Goal: Information Seeking & Learning: Learn about a topic

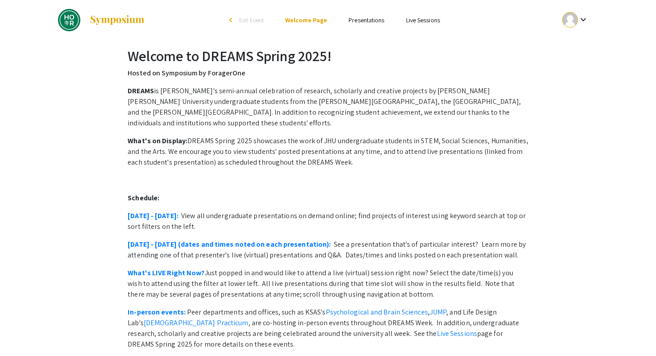
click at [361, 19] on link "Presentations" at bounding box center [366, 20] width 36 height 8
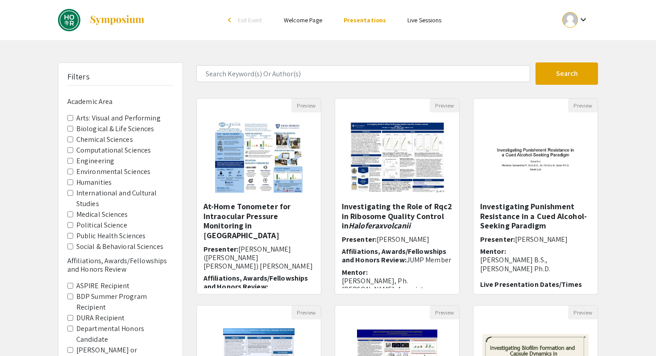
click at [71, 129] on Sciences "Biological & Life Sciences" at bounding box center [70, 129] width 6 height 6
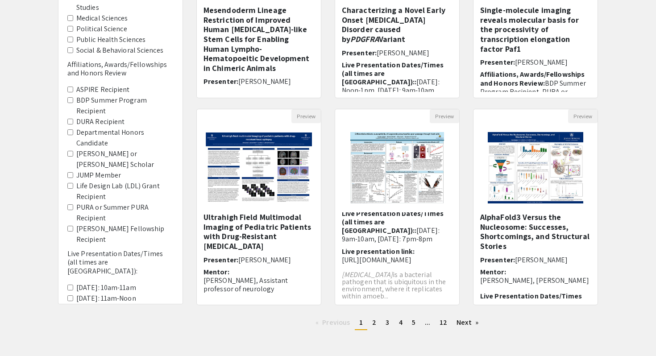
scroll to position [199, 0]
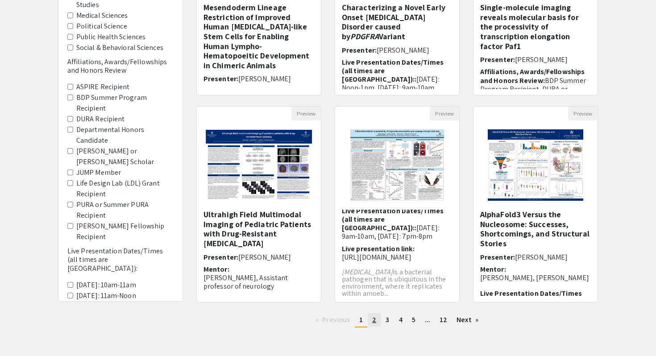
click at [376, 319] on link "page 2" at bounding box center [374, 319] width 13 height 13
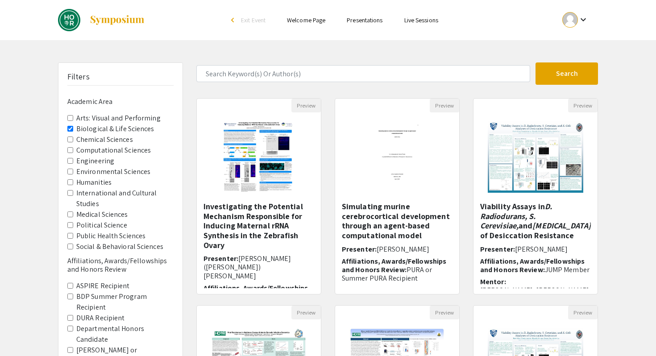
scroll to position [236, 0]
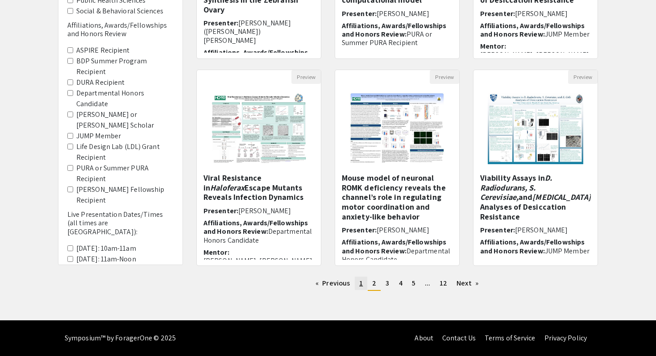
click at [361, 285] on span "1" at bounding box center [361, 282] width 4 height 9
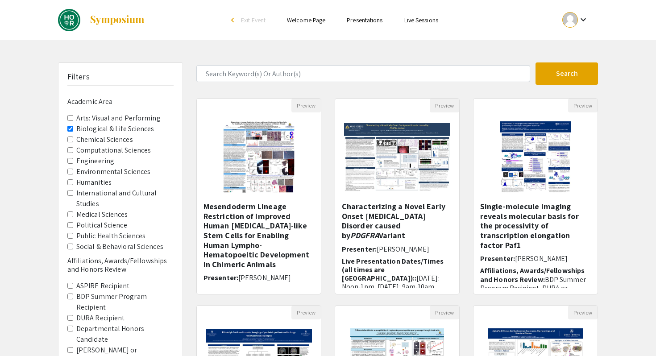
scroll to position [236, 0]
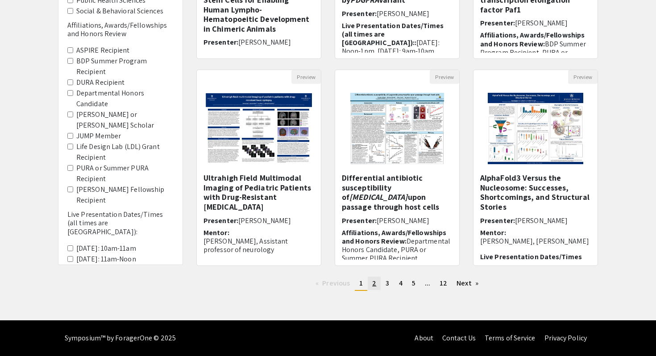
click at [375, 285] on span "2" at bounding box center [374, 282] width 4 height 9
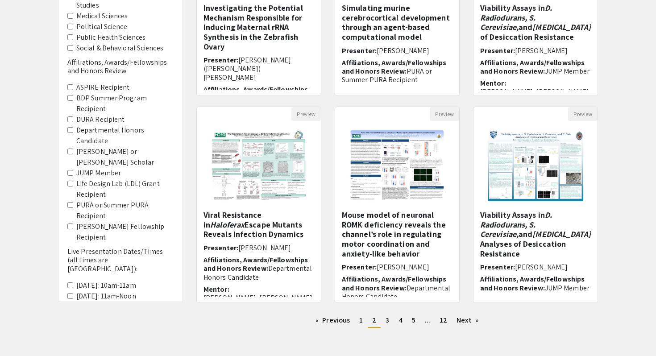
scroll to position [201, 0]
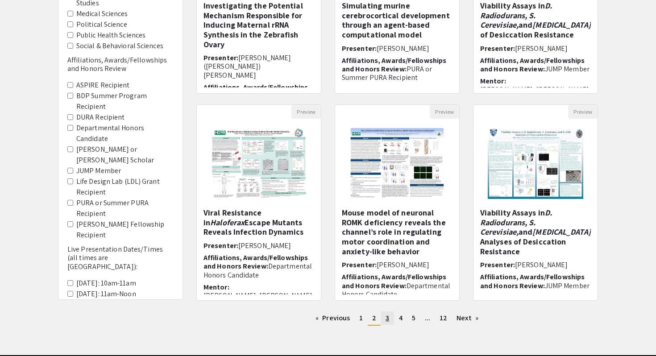
click at [387, 317] on span "3" at bounding box center [387, 317] width 4 height 9
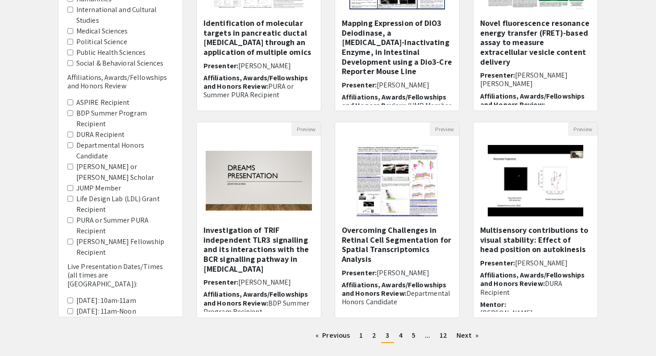
scroll to position [184, 0]
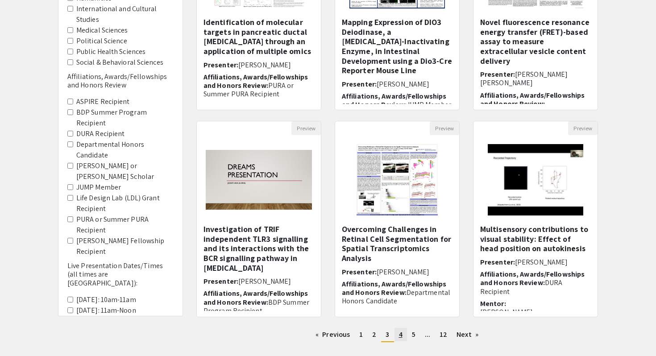
click at [398, 334] on link "page 4" at bounding box center [400, 334] width 12 height 13
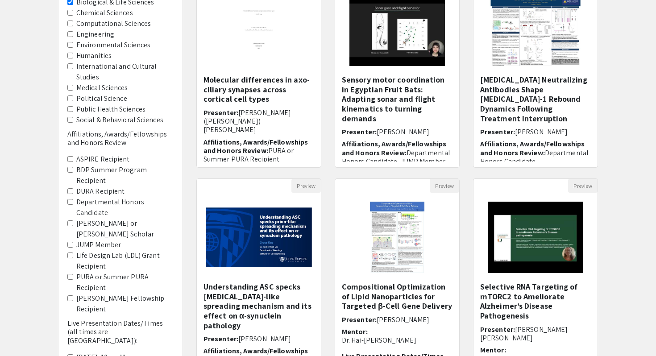
scroll to position [236, 0]
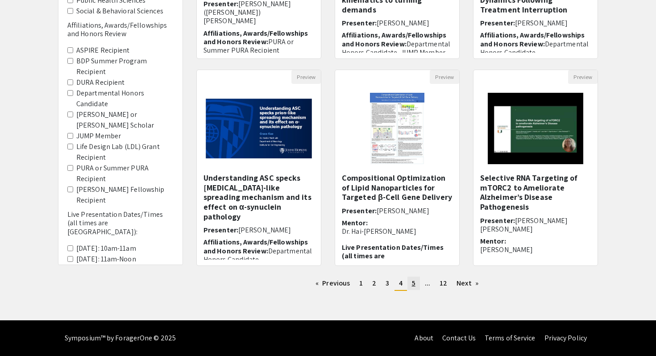
click at [412, 282] on span "5" at bounding box center [414, 282] width 4 height 9
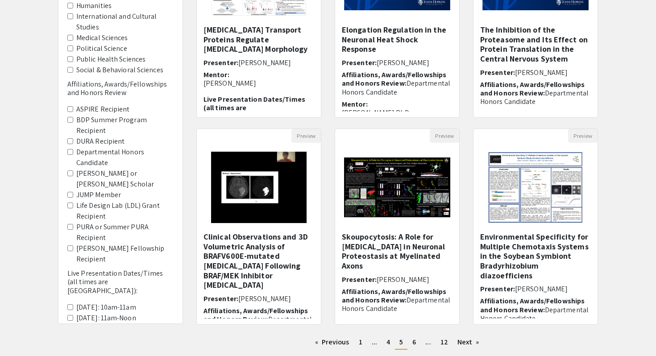
scroll to position [190, 0]
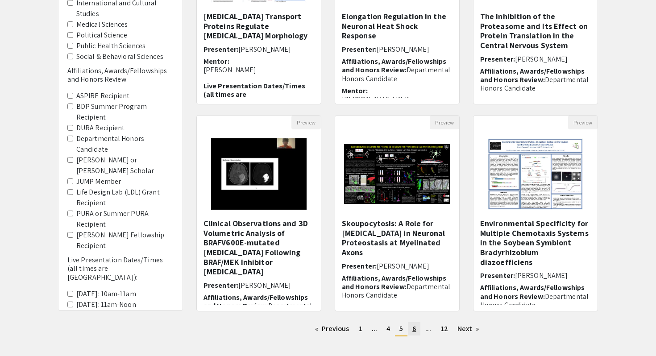
click at [414, 328] on span "6" at bounding box center [414, 328] width 4 height 9
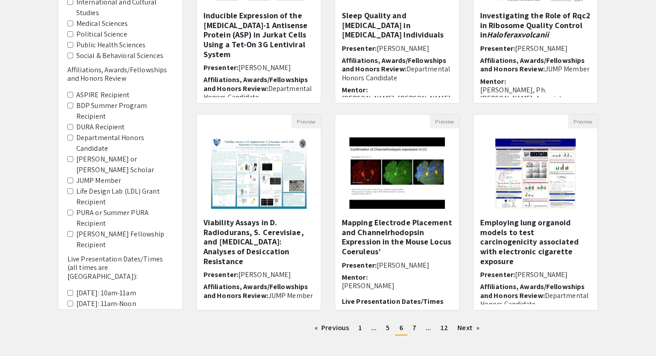
scroll to position [209, 0]
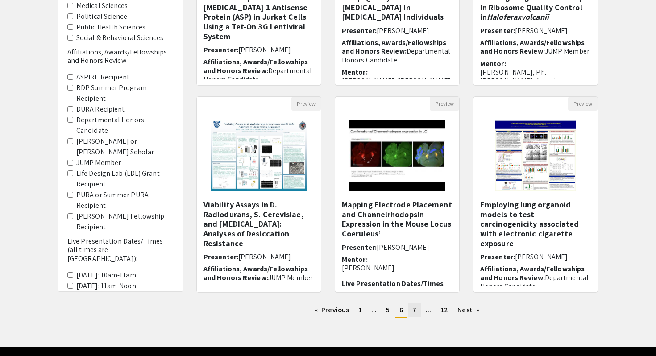
click at [415, 309] on span "7" at bounding box center [414, 309] width 4 height 9
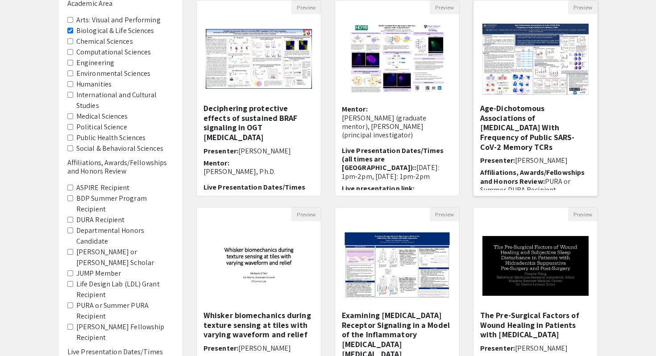
click at [558, 123] on h5 "Age-Dichotomous Associations of [MEDICAL_DATA] With Frequency of Public SARS-Co…" at bounding box center [535, 128] width 111 height 48
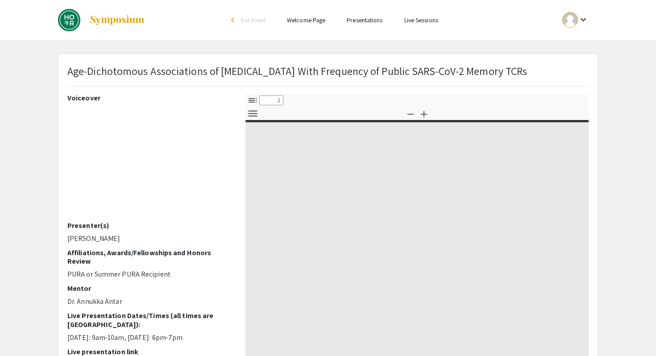
select select "custom"
type input "0"
select select "custom"
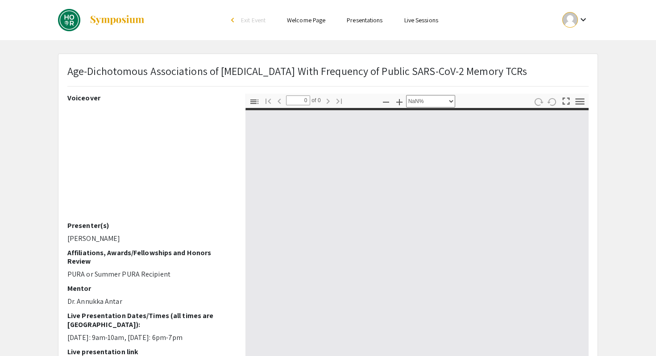
type input "1"
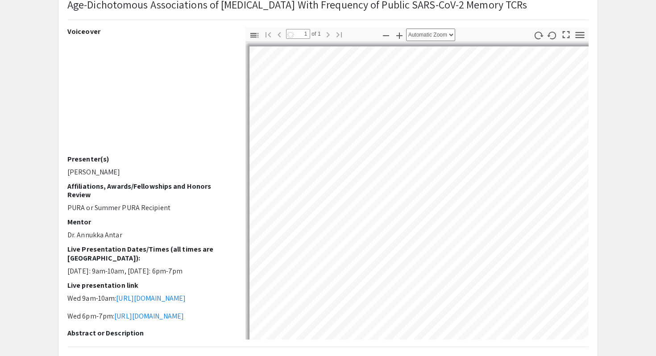
select select "auto"
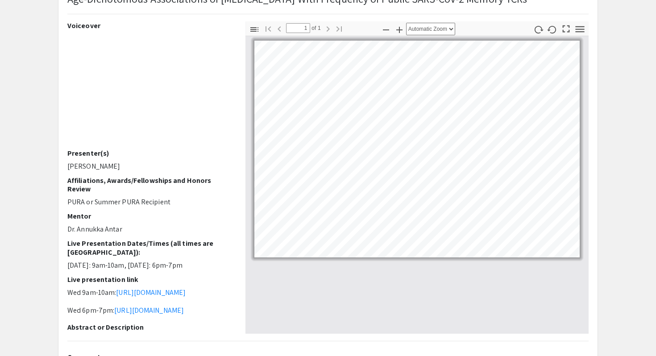
scroll to position [73, 0]
click at [581, 29] on icon "button" at bounding box center [580, 28] width 9 height 6
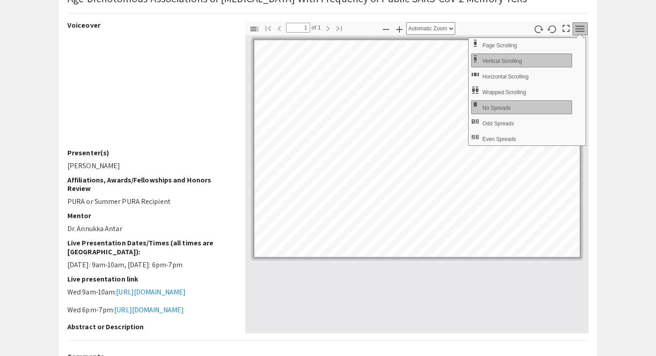
click at [581, 29] on icon "button" at bounding box center [580, 28] width 9 height 6
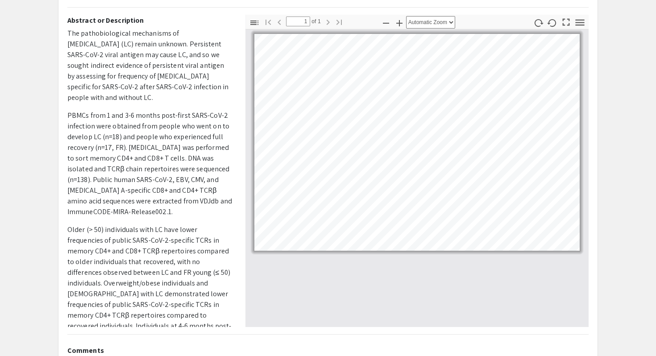
scroll to position [0, 0]
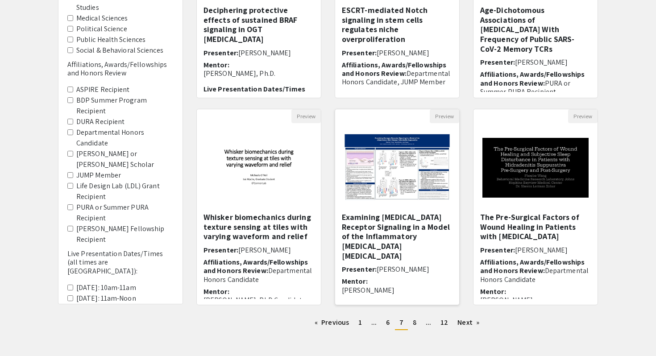
scroll to position [197, 0]
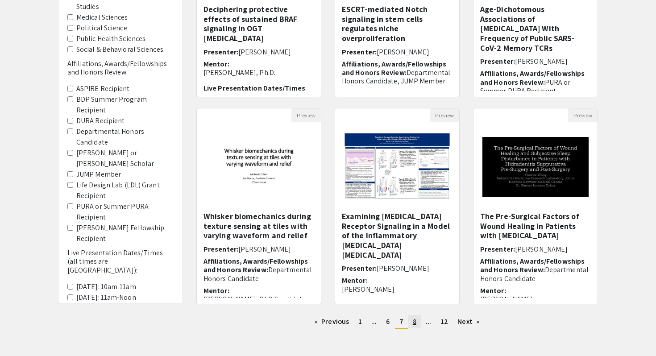
click at [414, 321] on span "8" at bounding box center [415, 321] width 4 height 9
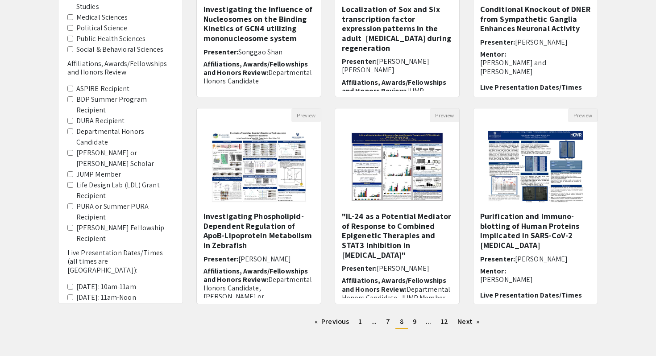
scroll to position [199, 0]
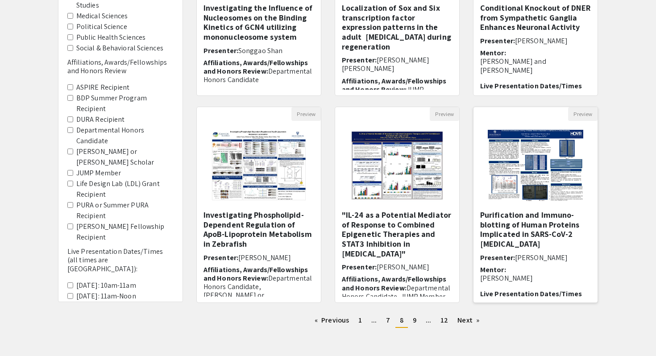
click at [532, 221] on h5 "Purification and Immuno-blotting of Human Proteins Implicated in SARS-CoV-2 [ME…" at bounding box center [535, 229] width 111 height 38
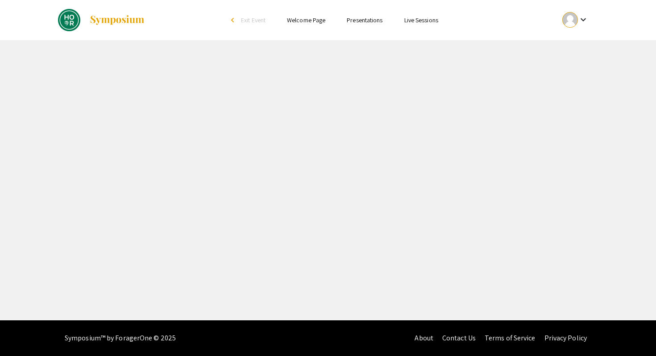
select select "custom"
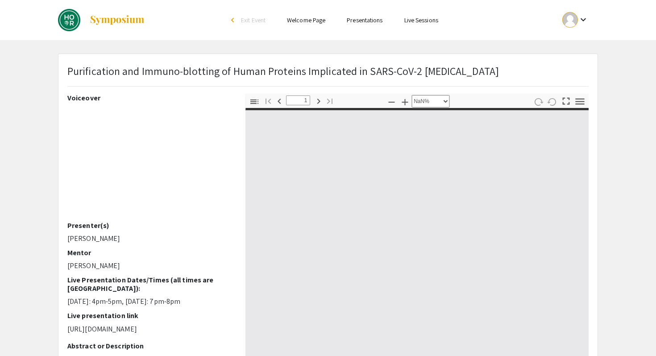
type input "0"
select select "custom"
type input "1"
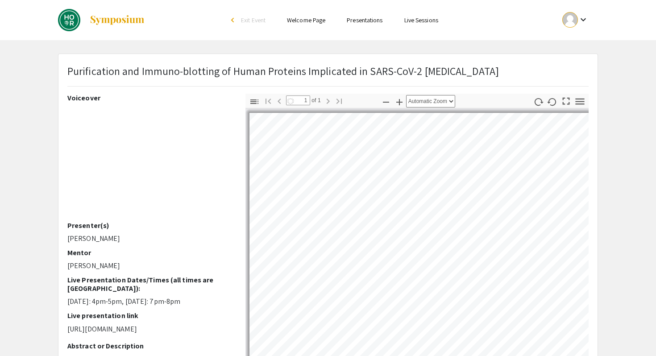
select select "auto"
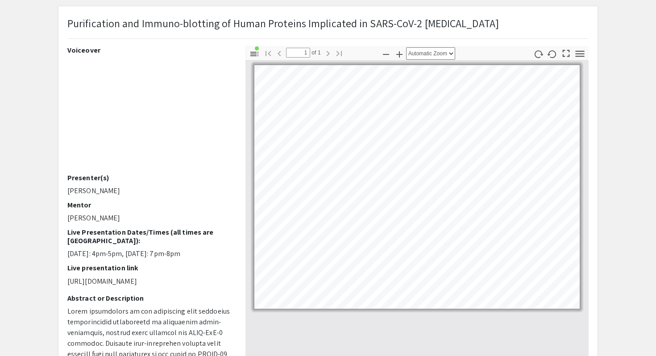
scroll to position [49, 0]
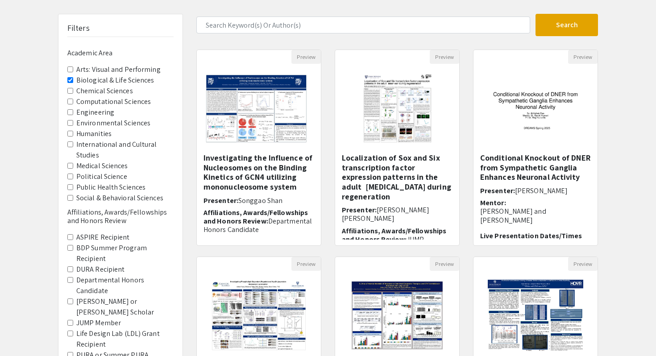
scroll to position [199, 0]
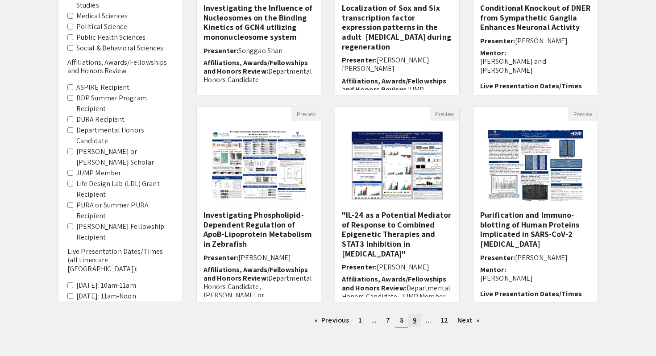
click at [415, 322] on span "9" at bounding box center [415, 319] width 4 height 9
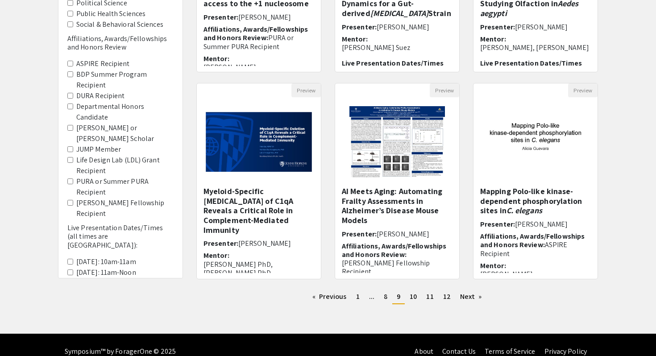
scroll to position [223, 0]
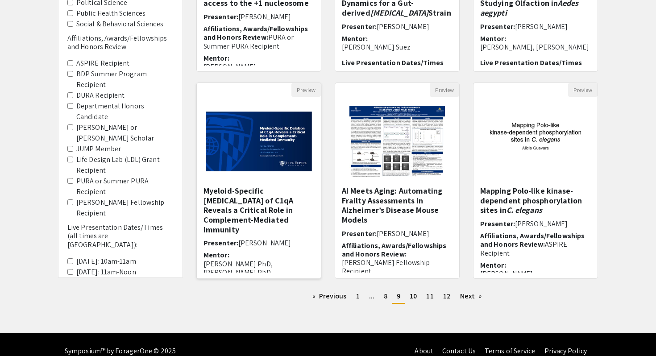
click at [254, 202] on h5 "Myeloid-Specific [MEDICAL_DATA] of C1qA Reveals a Critical Role in Complement-M…" at bounding box center [258, 210] width 111 height 48
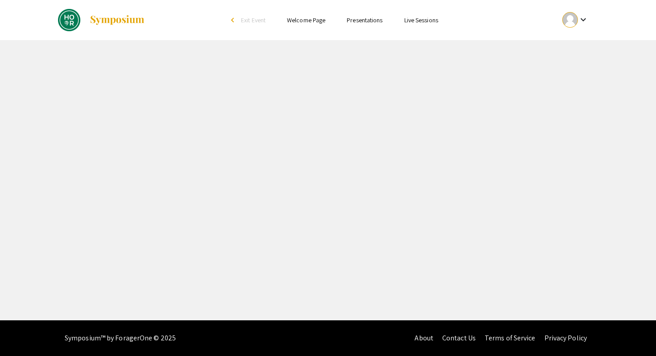
select select "custom"
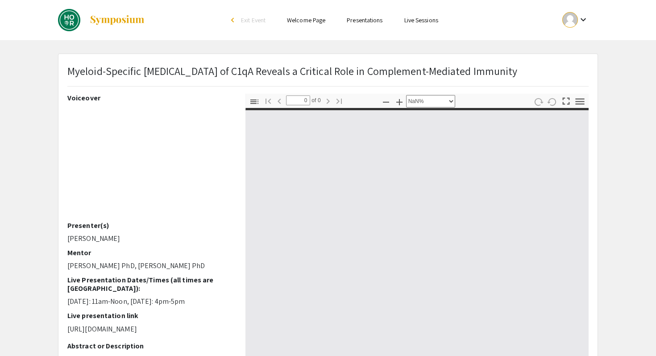
type input "1"
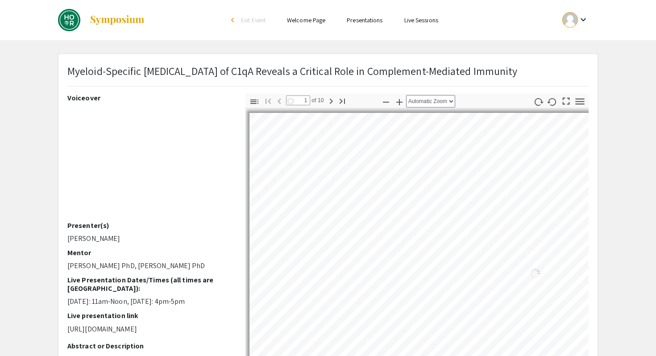
select select "auto"
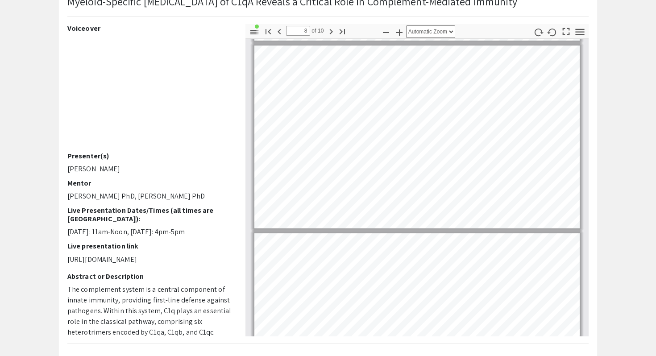
scroll to position [1292, 0]
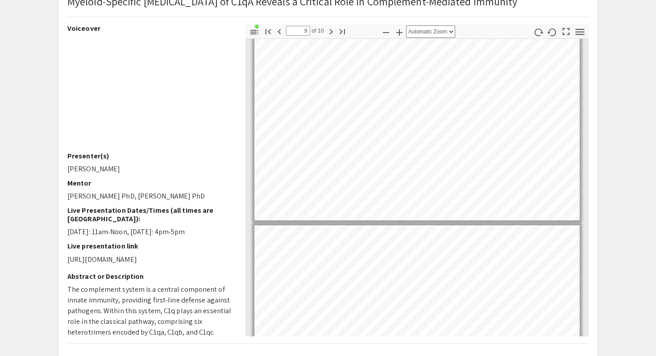
type input "10"
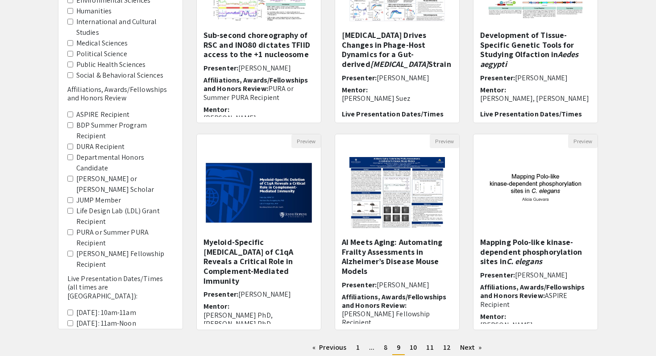
scroll to position [191, 0]
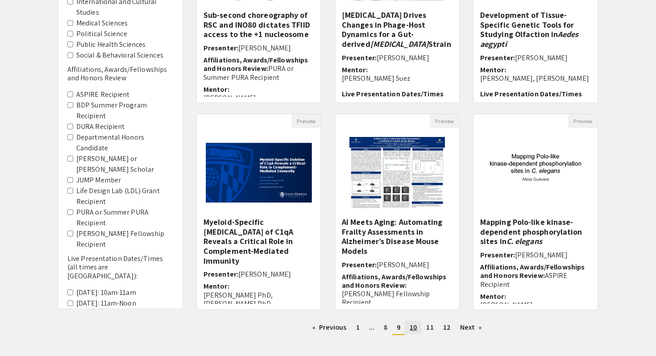
click at [416, 327] on span "10" at bounding box center [413, 327] width 7 height 9
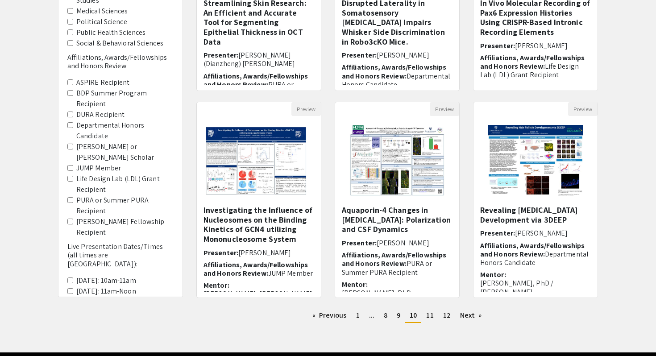
scroll to position [204, 0]
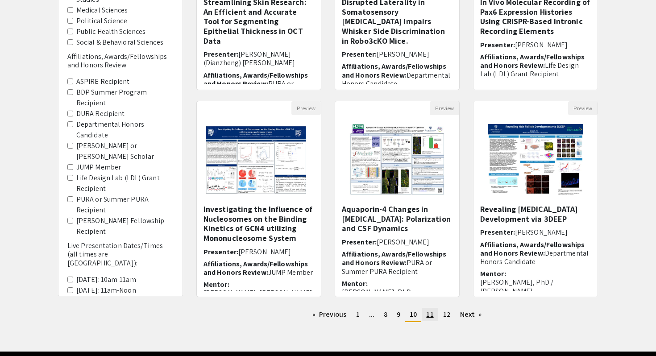
click at [428, 318] on span "11" at bounding box center [429, 314] width 7 height 9
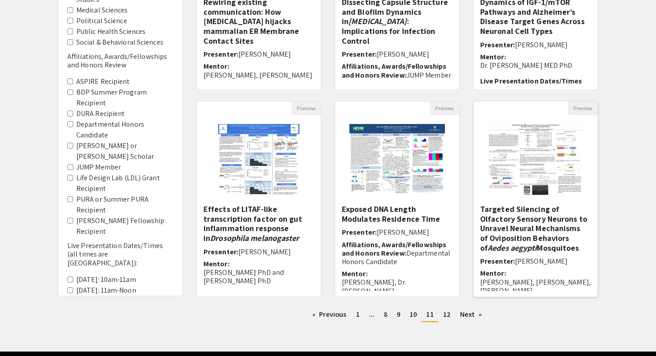
scroll to position [65, 0]
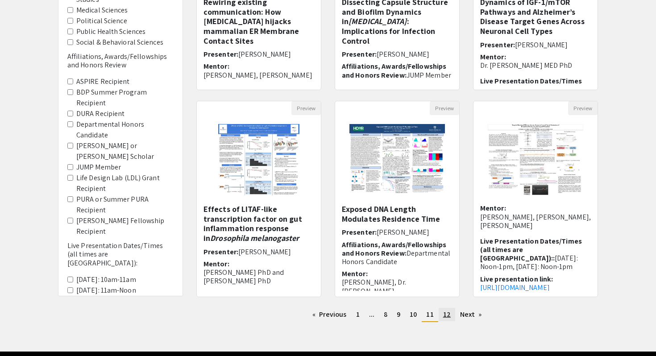
click at [451, 316] on link "page 12" at bounding box center [447, 314] width 17 height 13
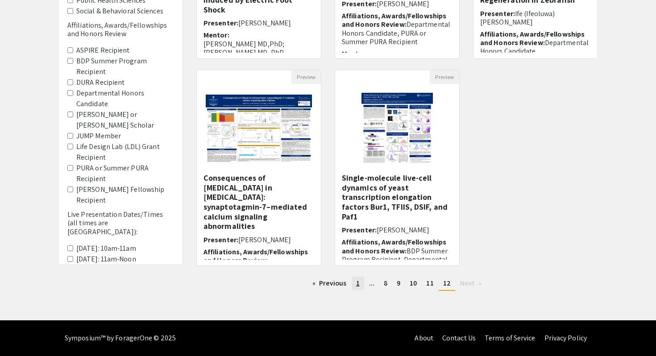
click at [355, 286] on link "page 1" at bounding box center [358, 283] width 12 height 13
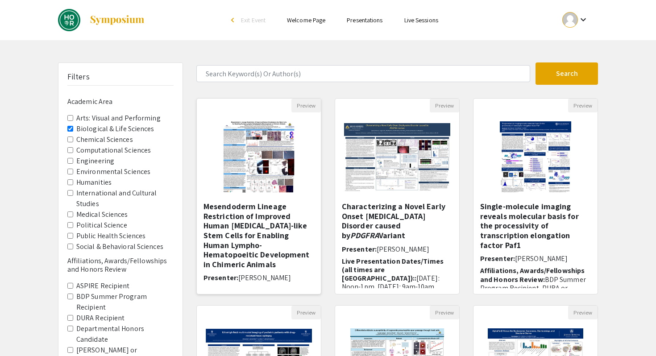
click at [268, 245] on h5 "Mesendoderm Lineage Restriction of Improved Human [MEDICAL_DATA]-like Stem Cell…" at bounding box center [258, 235] width 111 height 67
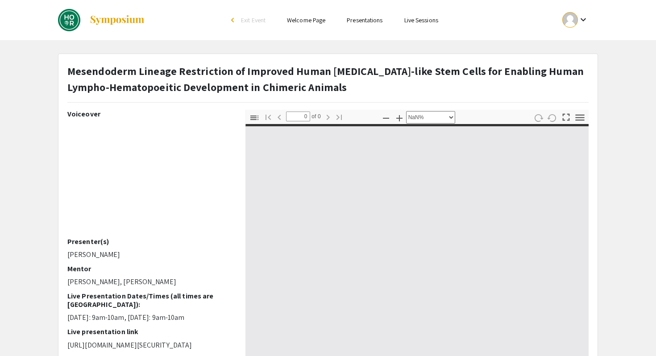
select select "auto"
type input "1"
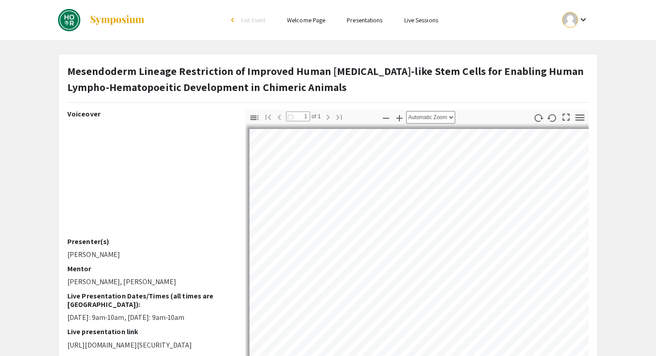
select select "auto"
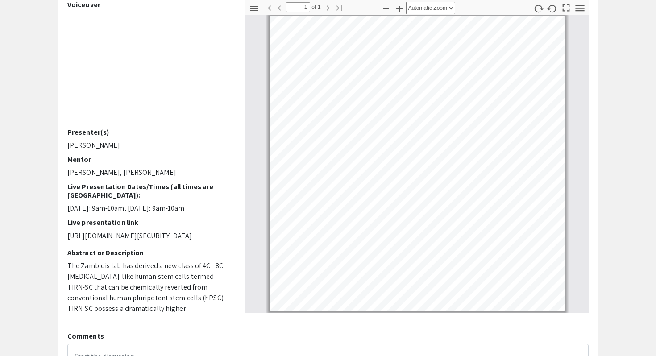
scroll to position [124, 0]
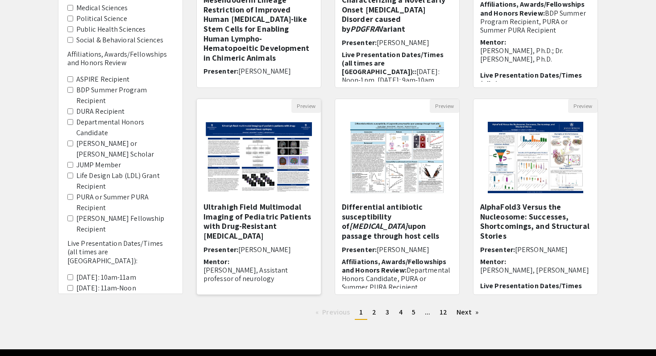
scroll to position [205, 0]
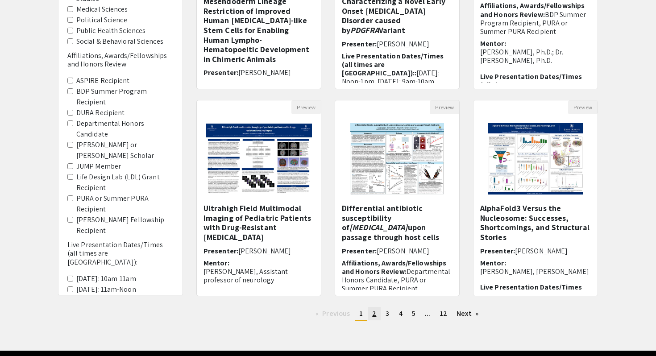
click at [372, 314] on link "page 2" at bounding box center [374, 313] width 13 height 13
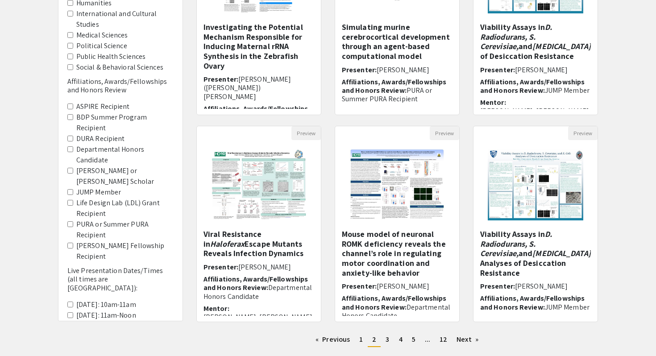
scroll to position [186, 0]
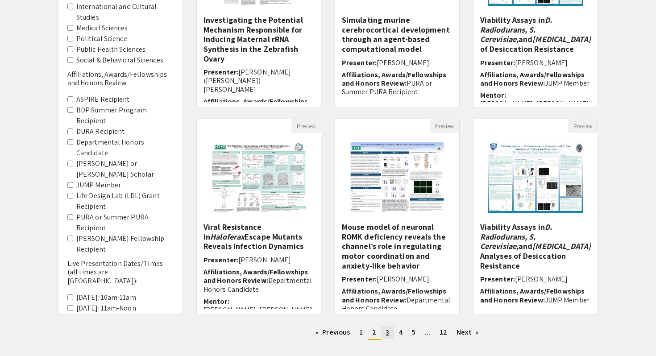
click at [388, 332] on span "3" at bounding box center [387, 331] width 4 height 9
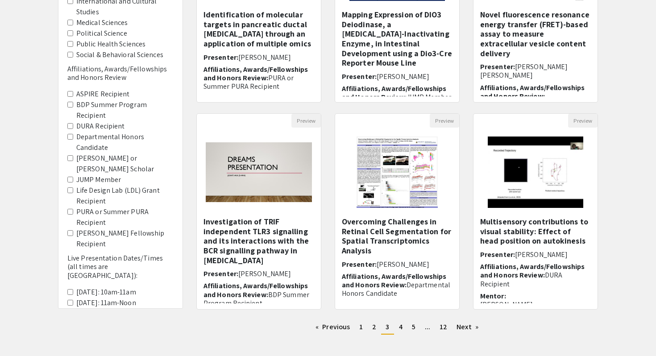
scroll to position [192, 0]
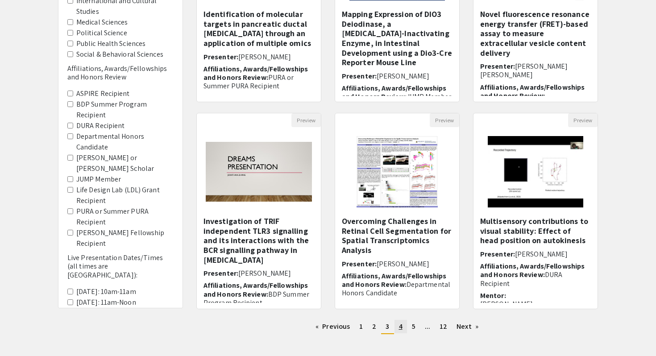
click at [399, 323] on span "4" at bounding box center [401, 326] width 4 height 9
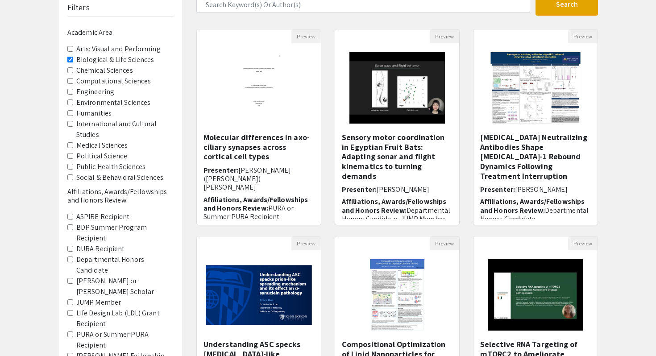
scroll to position [179, 0]
